Goal: Task Accomplishment & Management: Manage account settings

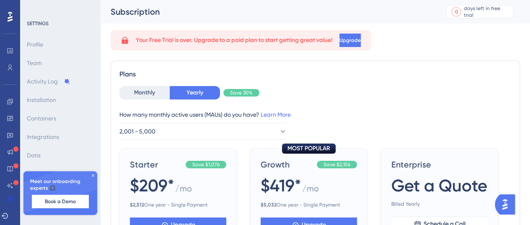
click at [91, 180] on div "Meet our onboarding experts 🎧 Book a Demo" at bounding box center [60, 193] width 74 height 44
click at [94, 173] on icon at bounding box center [93, 175] width 5 height 5
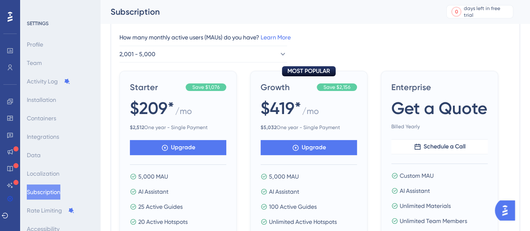
scroll to position [101, 0]
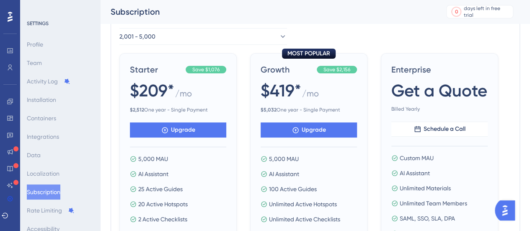
click at [60, 196] on button "Subscription" at bounding box center [44, 191] width 34 height 15
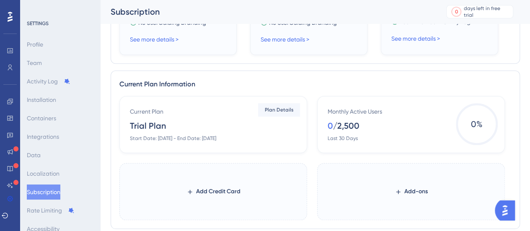
scroll to position [409, 0]
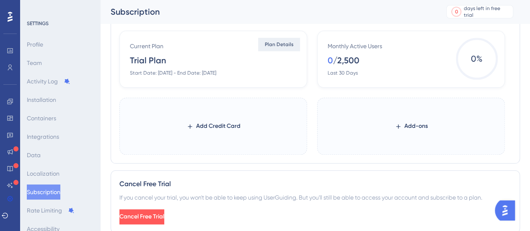
click at [266, 41] on span "Plan Details" at bounding box center [279, 44] width 29 height 7
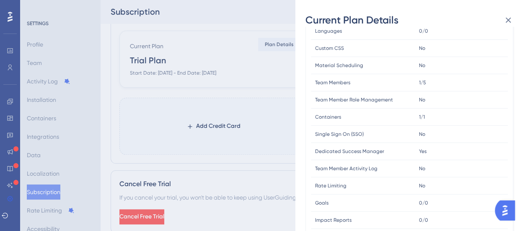
scroll to position [310, 0]
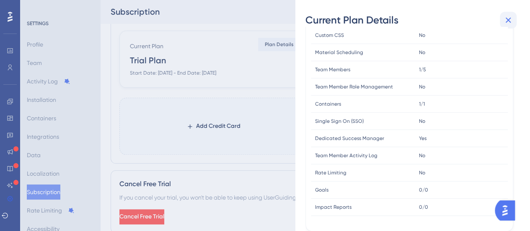
click at [510, 18] on icon at bounding box center [508, 20] width 5 height 5
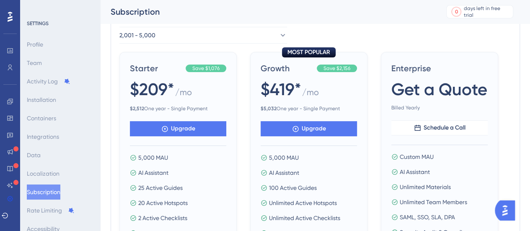
scroll to position [105, 0]
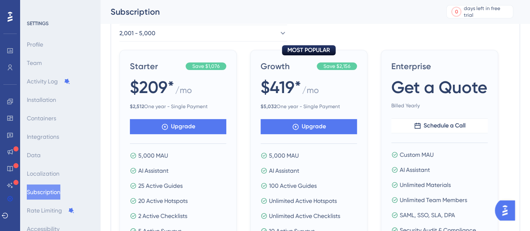
click at [508, 207] on img "Open AI Assistant Launcher" at bounding box center [504, 210] width 15 height 15
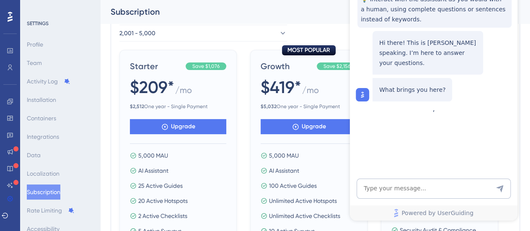
scroll to position [0, 0]
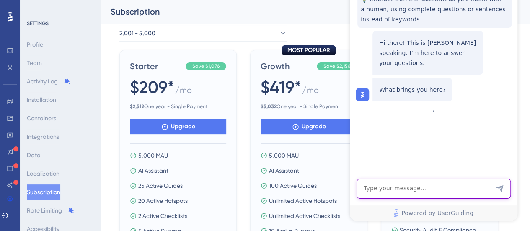
click at [466, 183] on textarea "AI Assistant Text Input" at bounding box center [434, 189] width 154 height 20
type textarea "switch to free plan"
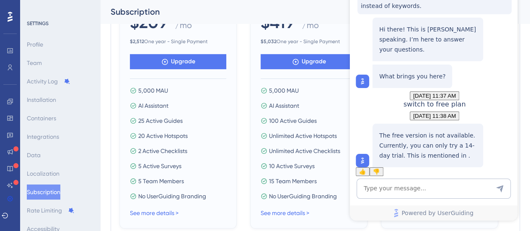
scroll to position [171, 0]
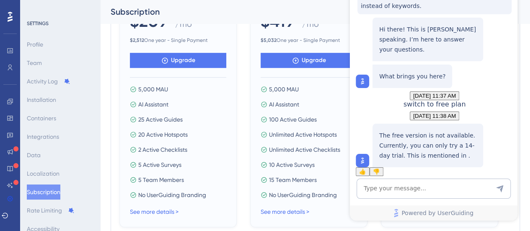
click at [380, 168] on span "👎" at bounding box center [376, 171] width 7 height 6
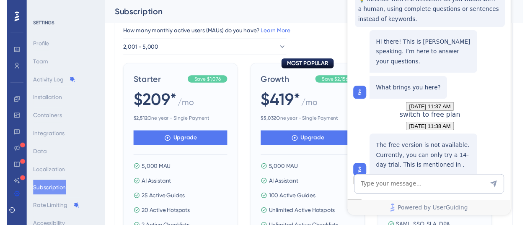
scroll to position [0, 0]
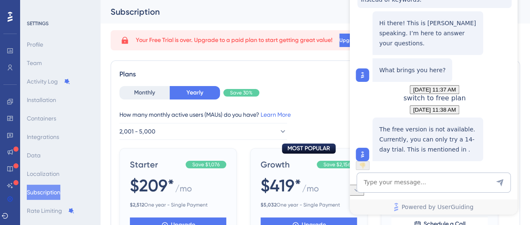
scroll to position [54, 0]
